Goal: Information Seeking & Learning: Learn about a topic

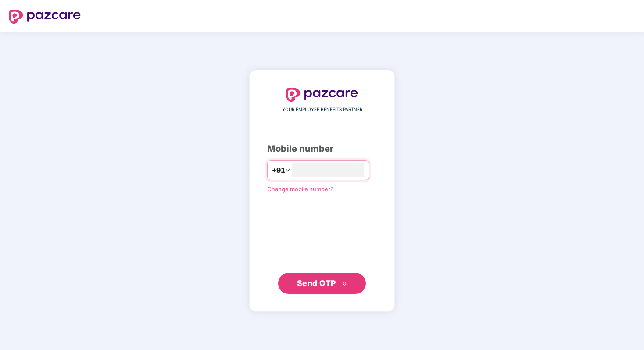
type input "**********"
click at [339, 279] on span "Send OTP" at bounding box center [322, 283] width 50 height 12
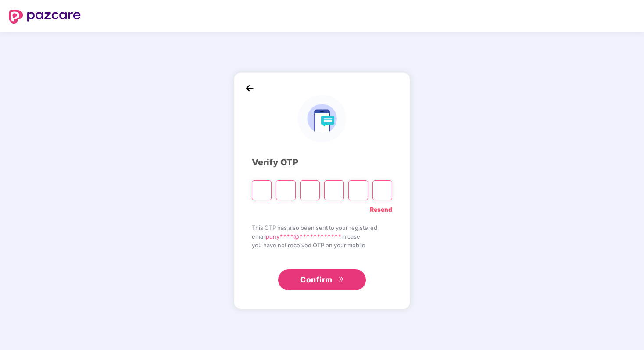
type input "*"
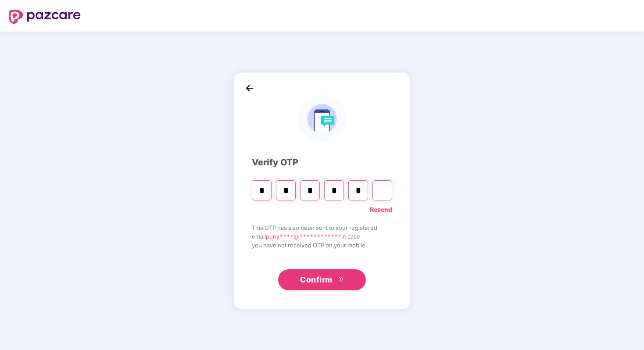
type input "*"
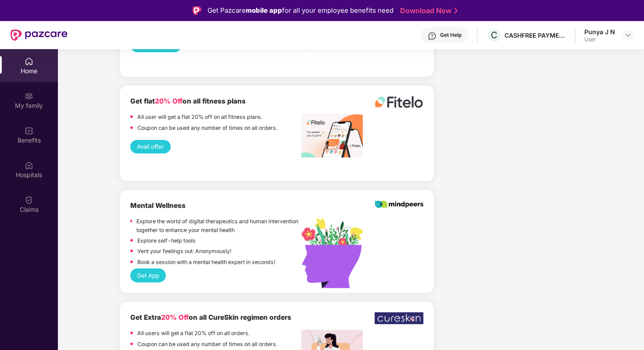
scroll to position [1368, 0]
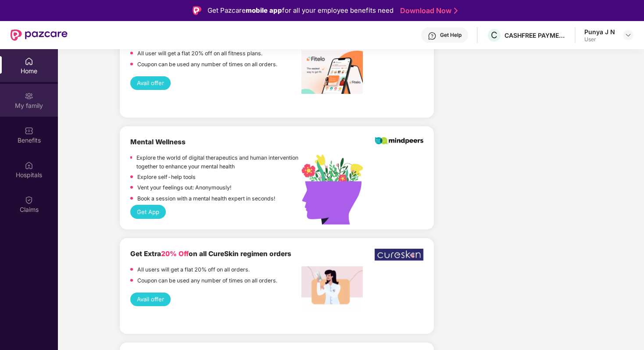
click at [37, 101] on div "My family" at bounding box center [29, 105] width 58 height 9
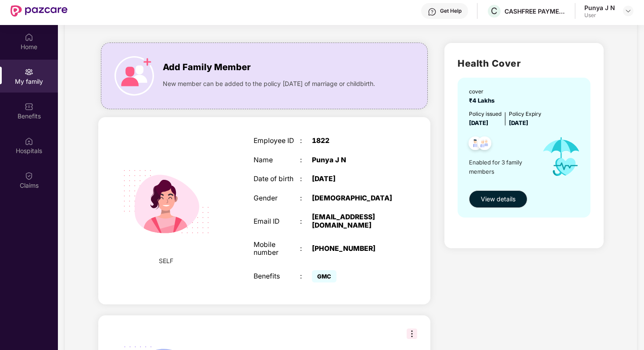
scroll to position [40, 0]
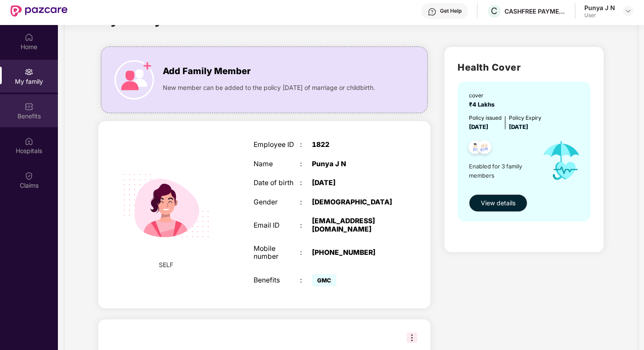
click at [29, 110] on img at bounding box center [29, 106] width 9 height 9
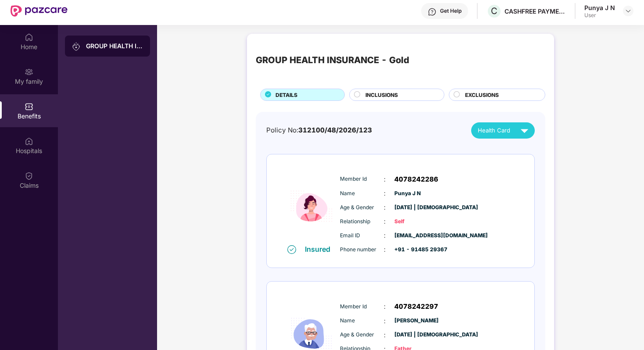
click at [387, 98] on span "INCLUSIONS" at bounding box center [382, 95] width 32 height 8
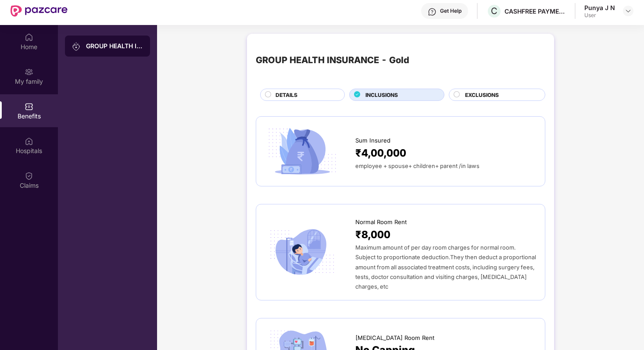
click at [468, 92] on span "EXCLUSIONS" at bounding box center [482, 95] width 34 height 8
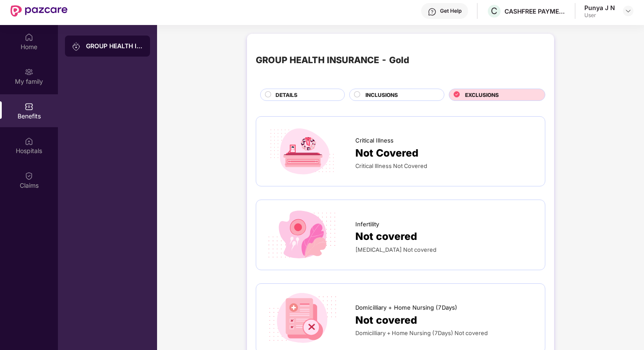
click at [294, 89] on div "DETAILS" at bounding box center [302, 95] width 85 height 12
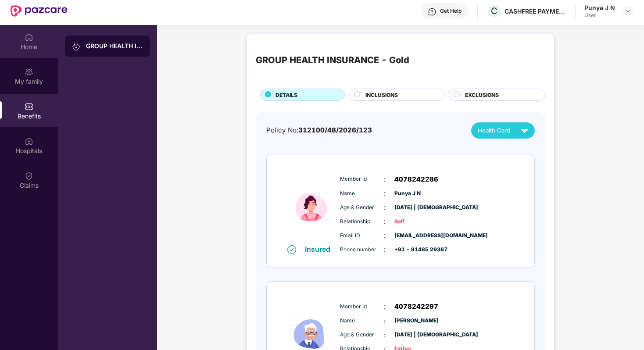
click at [33, 38] on div "Home" at bounding box center [29, 41] width 58 height 33
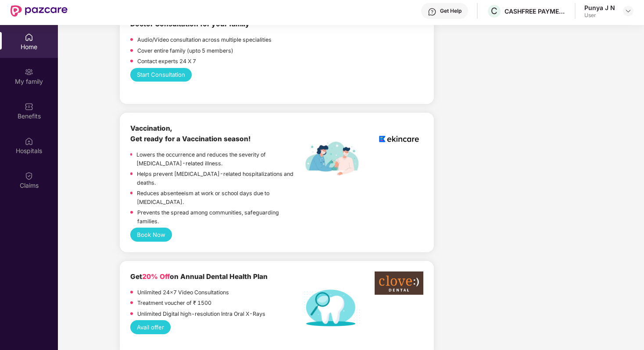
scroll to position [588, 0]
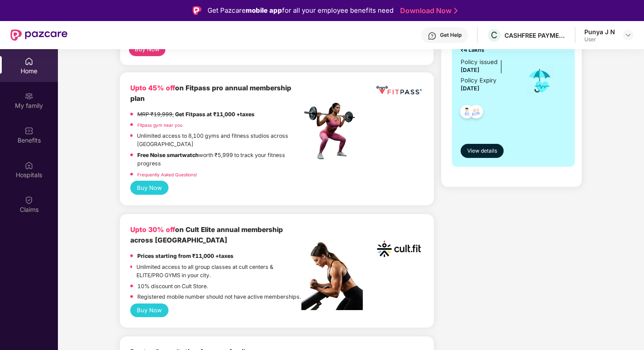
scroll to position [230, 0]
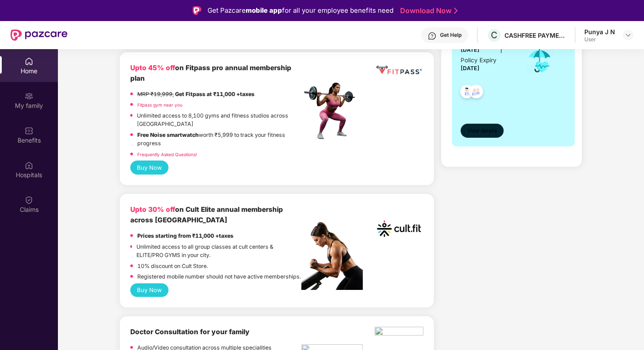
click at [481, 127] on span "View details" at bounding box center [482, 131] width 30 height 8
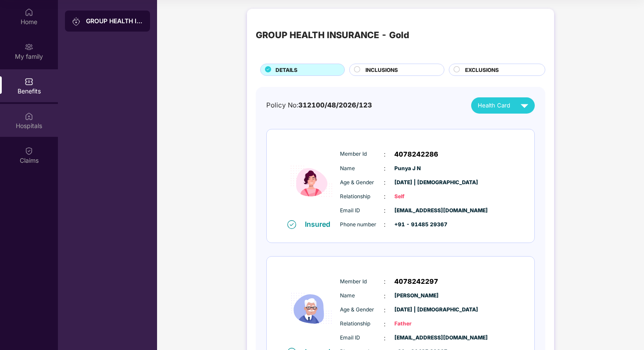
click at [31, 129] on div "Hospitals" at bounding box center [29, 126] width 58 height 9
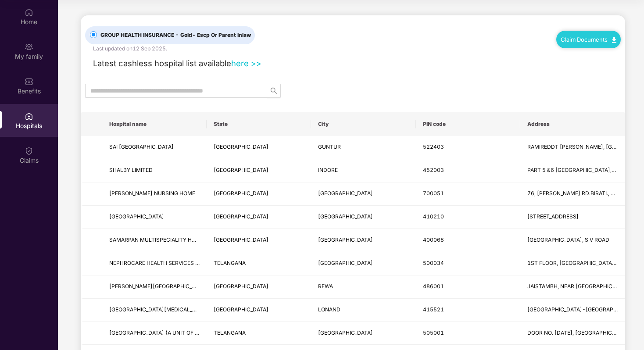
click at [248, 62] on link "here >>" at bounding box center [246, 63] width 30 height 10
